Goal: Information Seeking & Learning: Learn about a topic

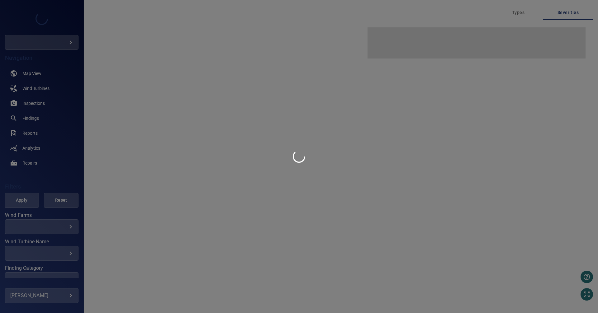
type input "********"
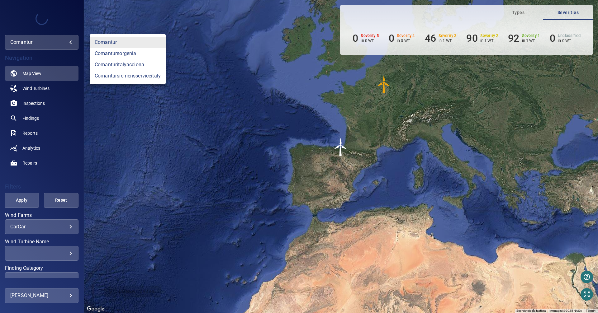
click at [70, 43] on body "**********" at bounding box center [299, 156] width 598 height 313
click at [129, 75] on link "comantursiemensserviceitaly" at bounding box center [128, 75] width 76 height 11
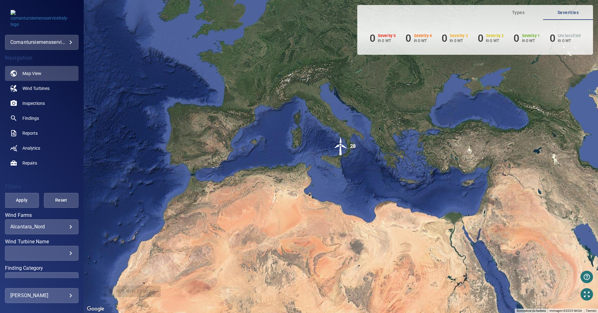
click at [61, 227] on body "**********" at bounding box center [299, 156] width 598 height 313
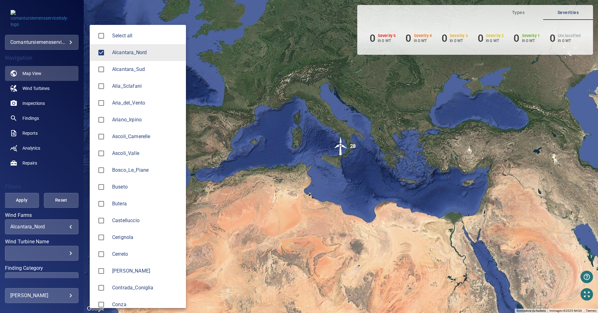
click at [143, 54] on span "Alcantara_Nord" at bounding box center [146, 52] width 69 height 7
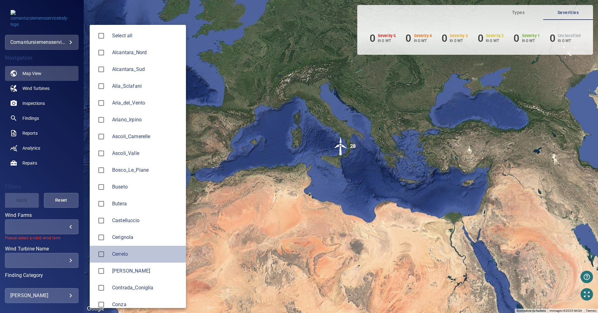
click at [115, 252] on span "Cerreto" at bounding box center [146, 254] width 69 height 7
type input "*******"
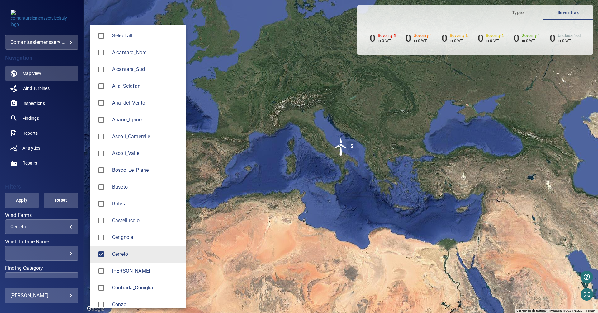
click at [38, 105] on div at bounding box center [299, 156] width 598 height 313
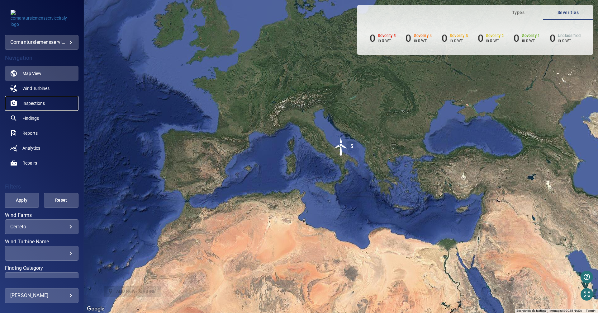
click at [35, 104] on span "Inspections" at bounding box center [33, 103] width 22 height 6
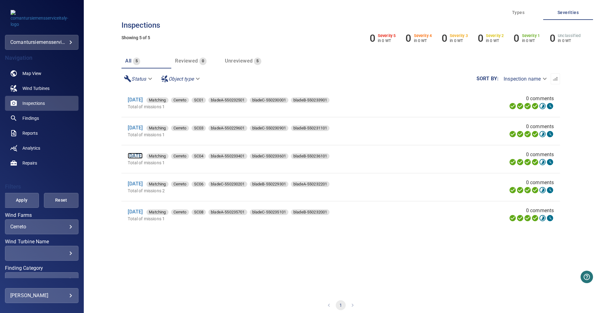
click at [143, 157] on link "[DATE]" at bounding box center [135, 156] width 15 height 6
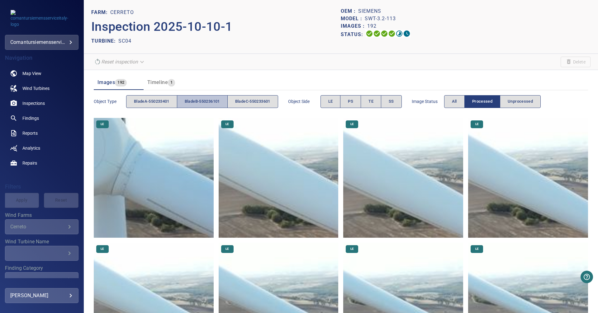
click at [206, 98] on span "bladeB-550236101" at bounding box center [202, 101] width 35 height 7
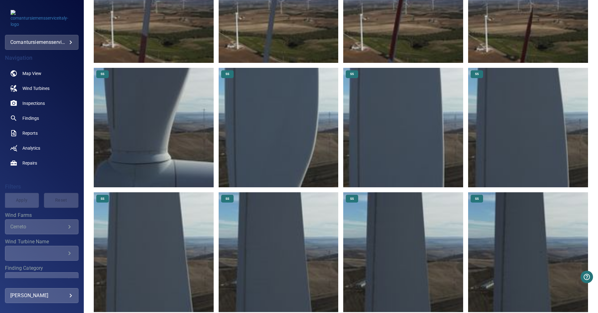
scroll to position [1530, 0]
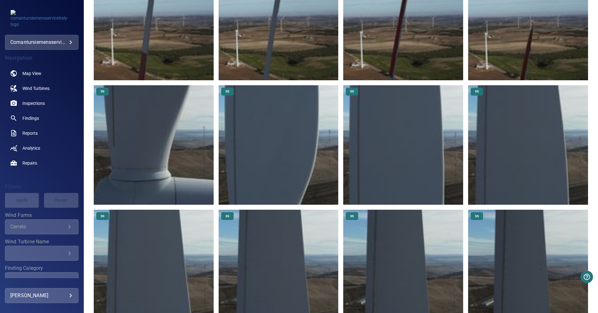
click at [186, 162] on img at bounding box center [154, 145] width 120 height 120
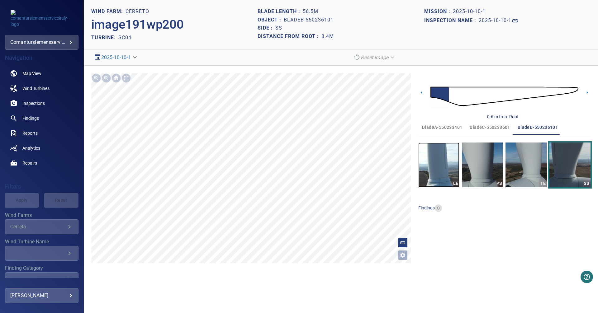
click at [445, 166] on img "button" at bounding box center [438, 165] width 41 height 45
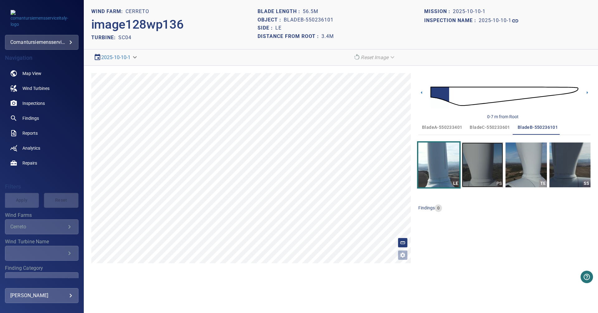
click at [490, 167] on img "button" at bounding box center [482, 165] width 41 height 45
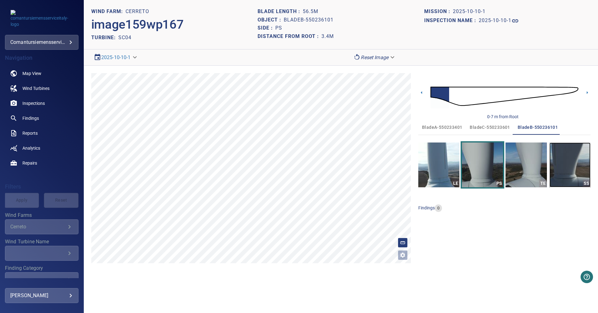
click at [557, 165] on img "button" at bounding box center [569, 165] width 41 height 45
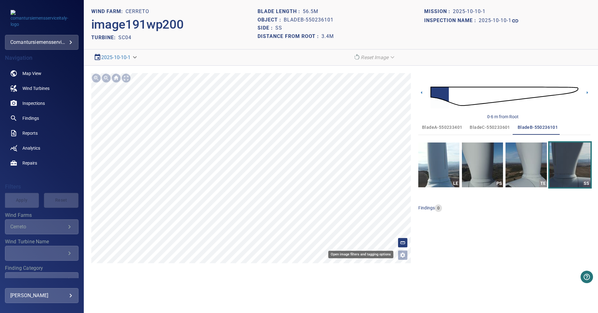
click at [401, 256] on icon "Open image filters and tagging options" at bounding box center [402, 255] width 5 height 5
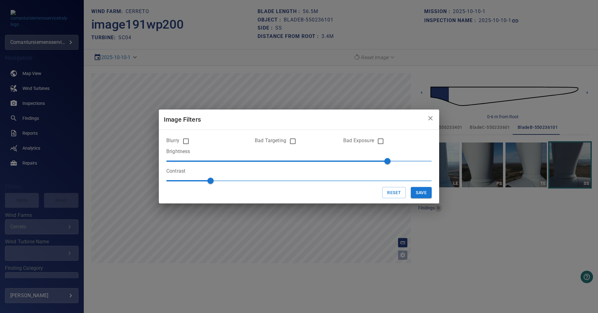
click at [401, 256] on div "Image Filters Blurry Bad Targeting Bad Exposure Brightness 80 Contrast 1 Reset …" at bounding box center [299, 156] width 598 height 313
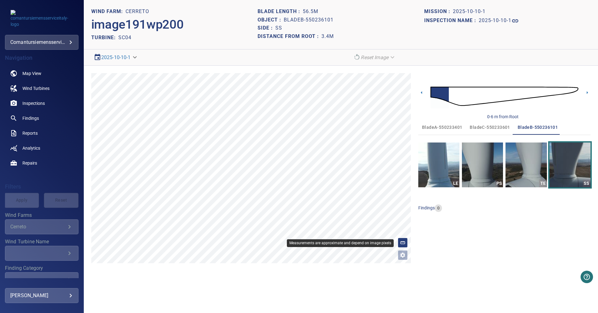
click at [402, 244] on icon at bounding box center [403, 243] width 6 height 6
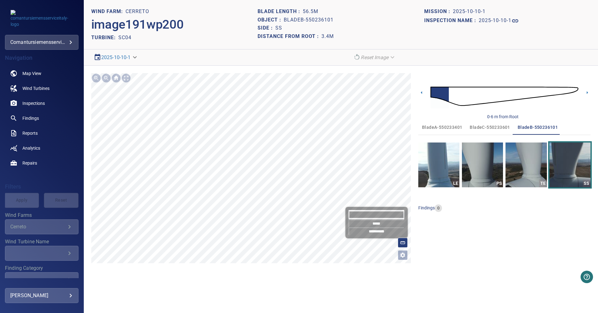
click at [374, 215] on input "*******" at bounding box center [376, 214] width 56 height 9
click at [436, 228] on div "0-6 m from Root bladeA-550233401 bladeC-550233601 bladeB-550236101 LE PS TE SS …" at bounding box center [504, 168] width 172 height 190
click at [561, 174] on img "button" at bounding box center [569, 165] width 41 height 45
click at [404, 245] on icon at bounding box center [403, 243] width 6 height 6
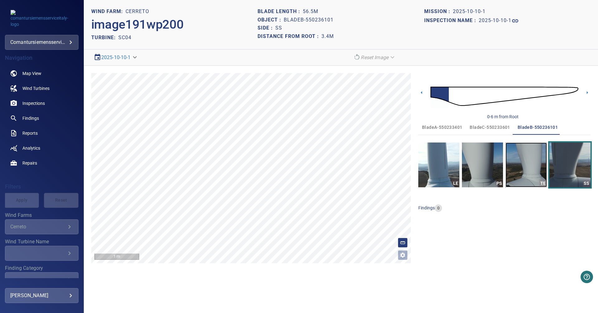
click at [510, 175] on img "button" at bounding box center [525, 165] width 41 height 45
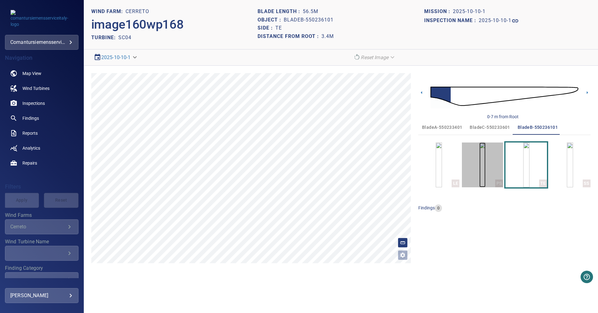
click at [483, 176] on img "button" at bounding box center [482, 165] width 6 height 45
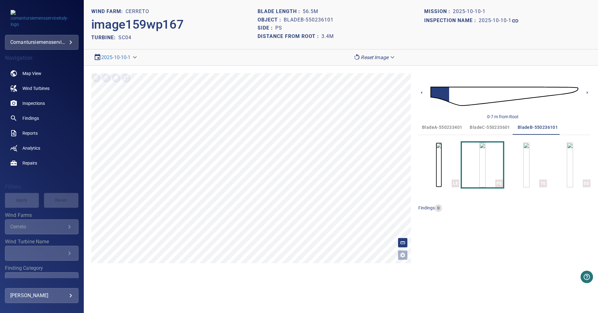
click at [442, 175] on img "button" at bounding box center [438, 165] width 6 height 45
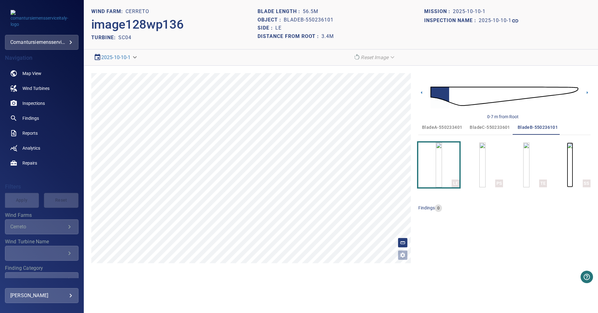
click at [568, 178] on img "button" at bounding box center [570, 165] width 6 height 45
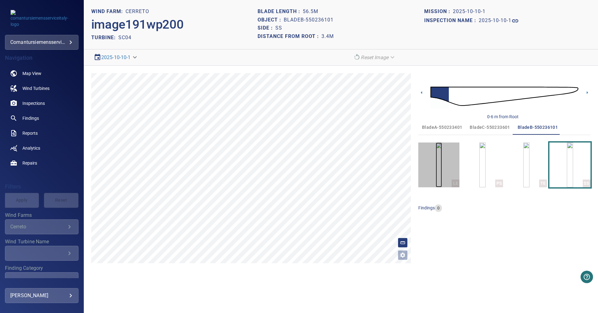
click at [442, 169] on img "button" at bounding box center [438, 165] width 6 height 45
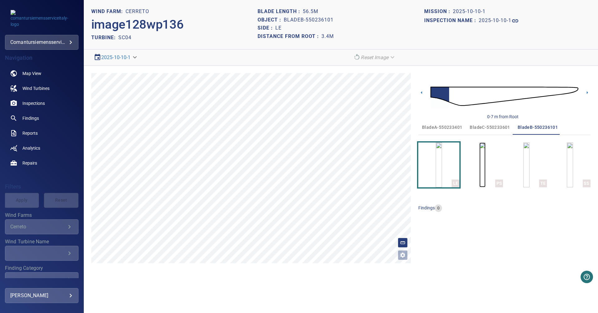
click at [479, 168] on img "button" at bounding box center [482, 165] width 6 height 45
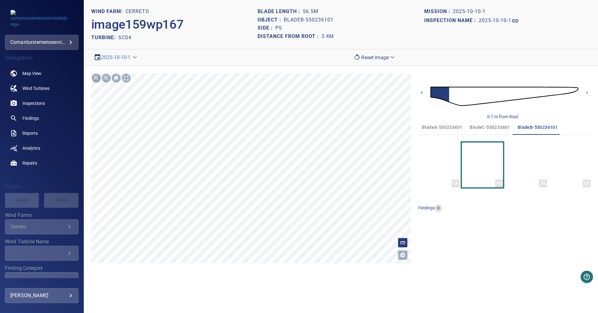
click at [97, 78] on div at bounding box center [96, 78] width 10 height 10
click at [107, 80] on div at bounding box center [106, 78] width 10 height 10
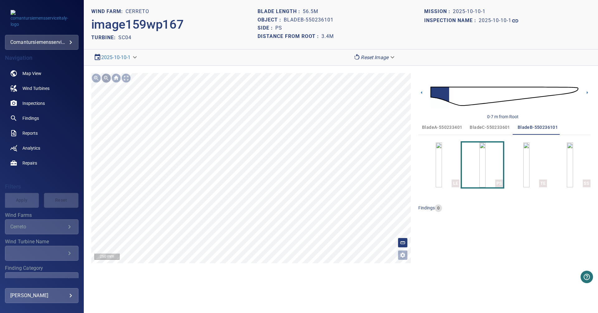
click at [107, 80] on div at bounding box center [106, 78] width 10 height 10
click at [567, 175] on img "button" at bounding box center [570, 165] width 6 height 45
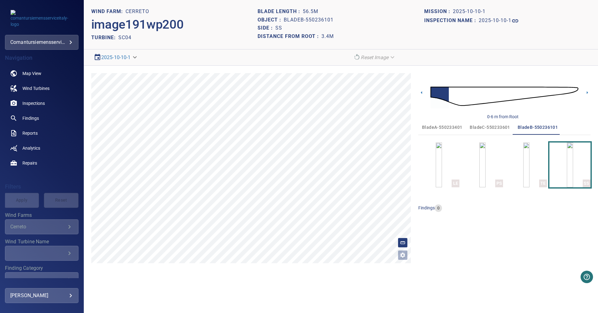
click at [104, 75] on div at bounding box center [106, 78] width 10 height 10
click at [104, 82] on div at bounding box center [106, 78] width 10 height 10
click at [98, 78] on div at bounding box center [96, 78] width 10 height 10
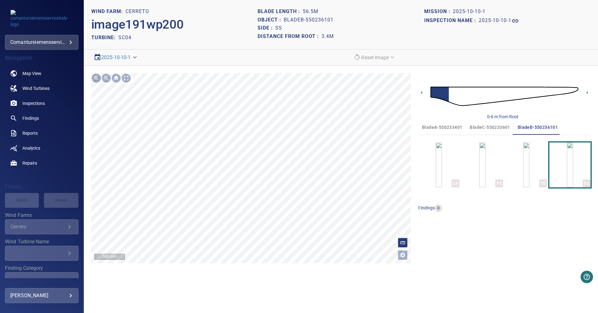
click at [98, 78] on div at bounding box center [96, 78] width 10 height 10
click at [108, 79] on div at bounding box center [106, 78] width 10 height 10
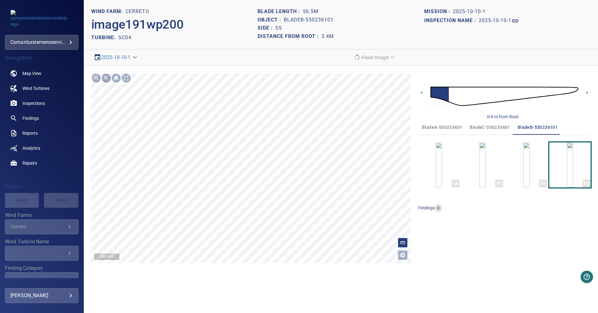
click at [108, 79] on div at bounding box center [106, 78] width 10 height 10
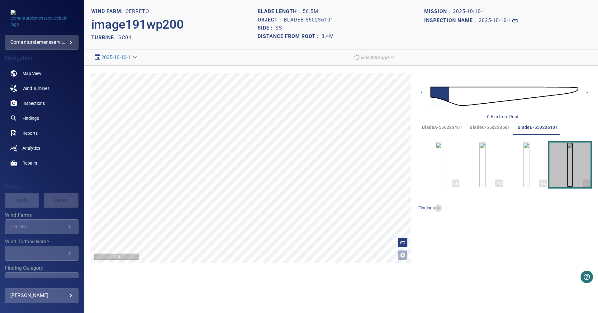
click at [567, 165] on img "button" at bounding box center [570, 165] width 6 height 45
click at [586, 93] on icon at bounding box center [587, 92] width 7 height 7
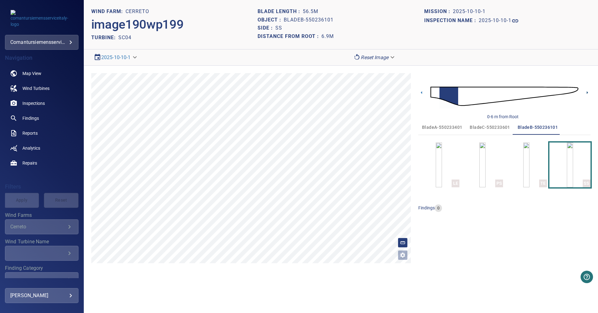
click at [586, 93] on icon at bounding box center [587, 92] width 7 height 7
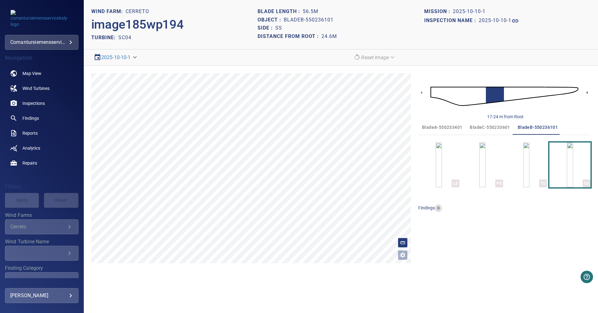
click at [586, 93] on icon at bounding box center [587, 92] width 7 height 7
click at [588, 90] on icon at bounding box center [587, 92] width 7 height 7
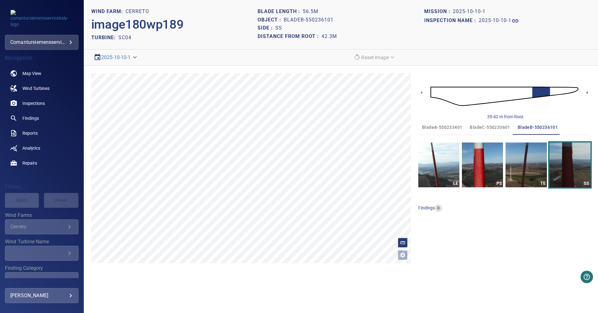
click at [588, 90] on icon at bounding box center [587, 92] width 7 height 7
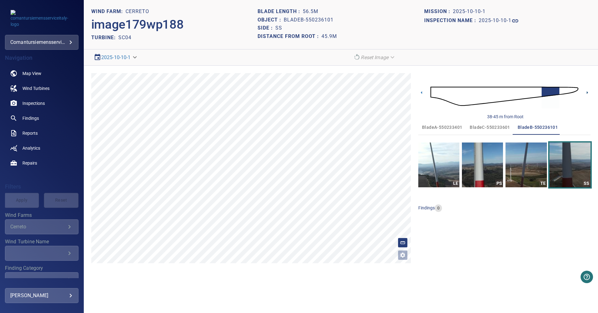
click at [588, 90] on icon at bounding box center [587, 92] width 7 height 7
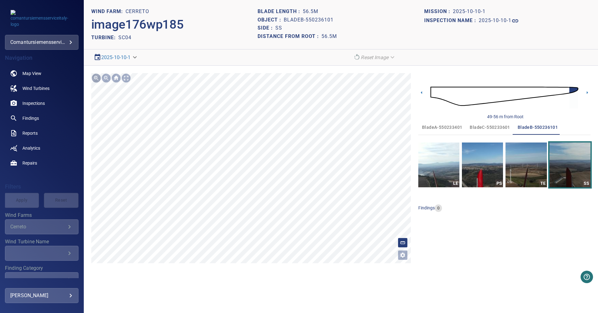
click at [95, 79] on div at bounding box center [96, 78] width 10 height 10
click at [96, 78] on div at bounding box center [96, 78] width 10 height 10
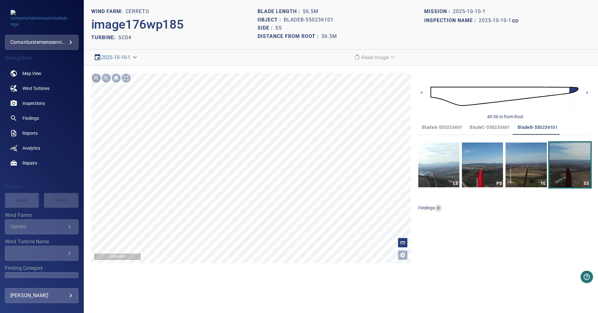
click at [96, 78] on div at bounding box center [96, 78] width 10 height 10
click at [105, 78] on div at bounding box center [106, 78] width 10 height 10
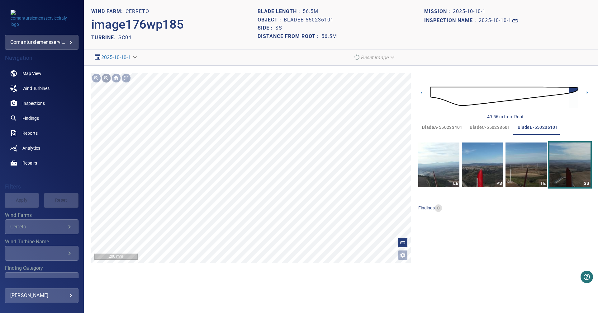
click at [105, 78] on div at bounding box center [106, 78] width 10 height 10
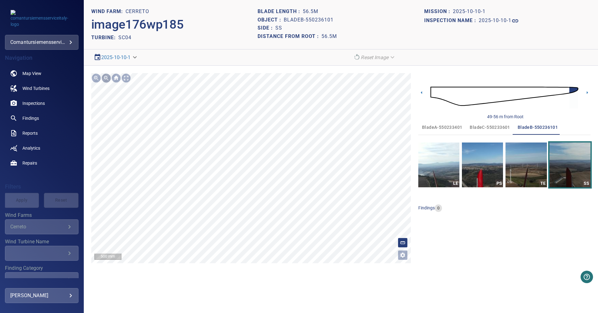
click at [105, 78] on div at bounding box center [106, 78] width 10 height 10
click at [489, 161] on img "button" at bounding box center [482, 165] width 41 height 45
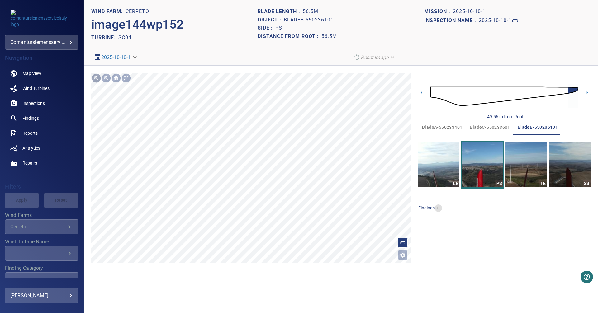
click at [97, 76] on div at bounding box center [96, 78] width 10 height 10
click at [96, 81] on div at bounding box center [96, 78] width 10 height 10
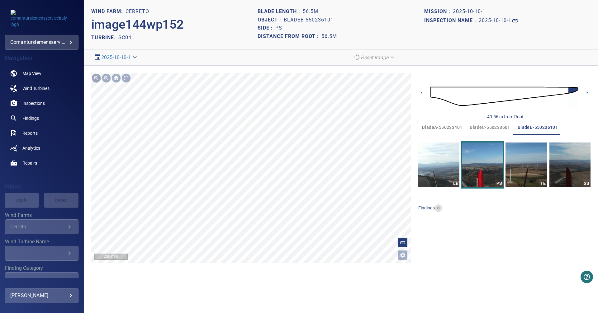
click at [96, 81] on div at bounding box center [96, 78] width 10 height 10
